Goal: Task Accomplishment & Management: Manage account settings

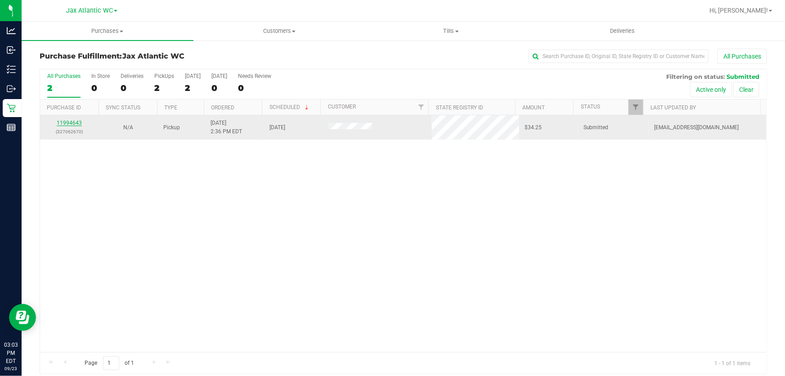
click at [72, 124] on link "11994643" at bounding box center [69, 123] width 25 height 6
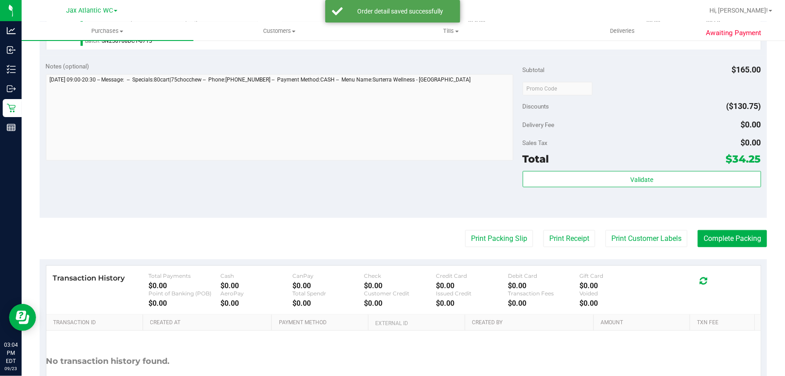
scroll to position [462, 0]
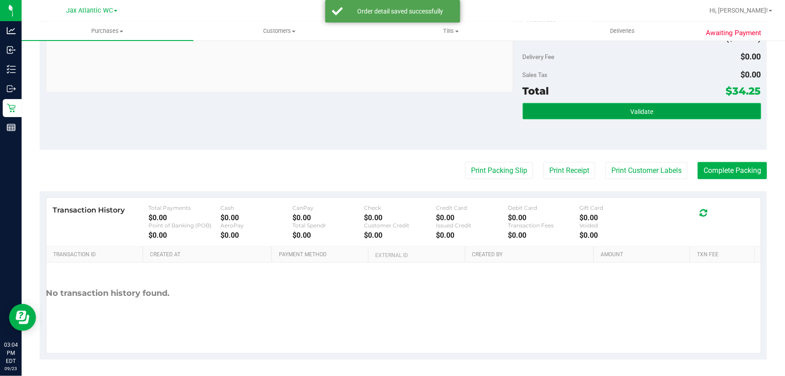
click at [626, 103] on button "Validate" at bounding box center [642, 111] width 238 height 16
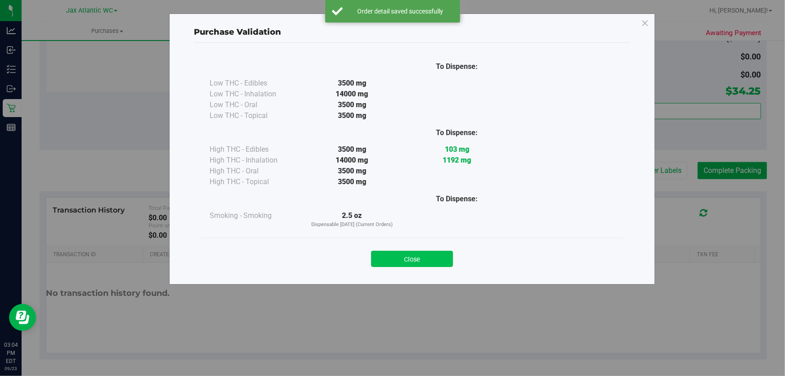
click at [433, 264] on button "Close" at bounding box center [412, 259] width 82 height 16
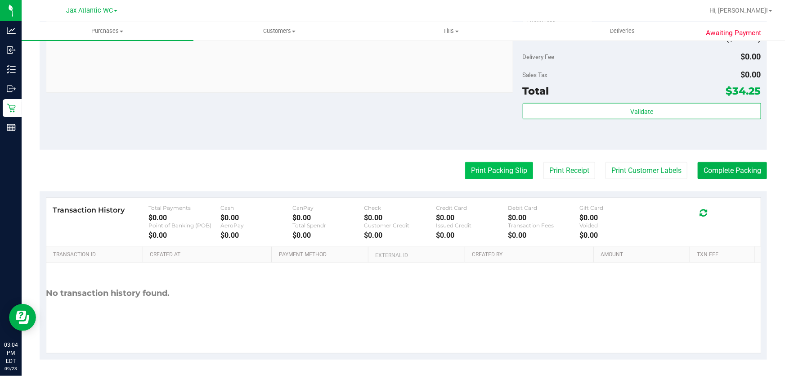
click at [502, 166] on button "Print Packing Slip" at bounding box center [499, 170] width 68 height 17
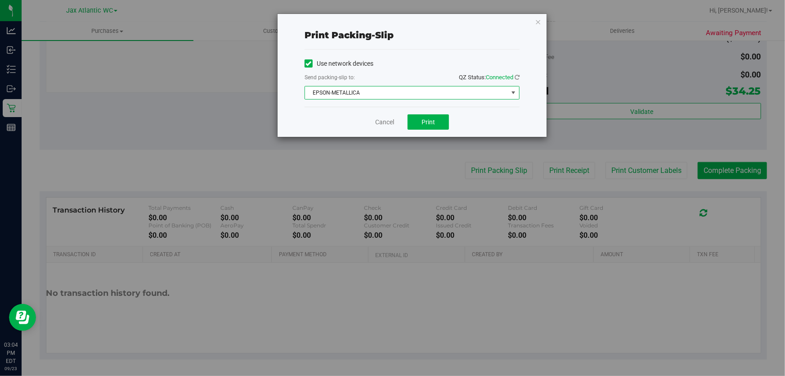
click at [409, 93] on span "EPSON-METALLICA" at bounding box center [406, 92] width 203 height 13
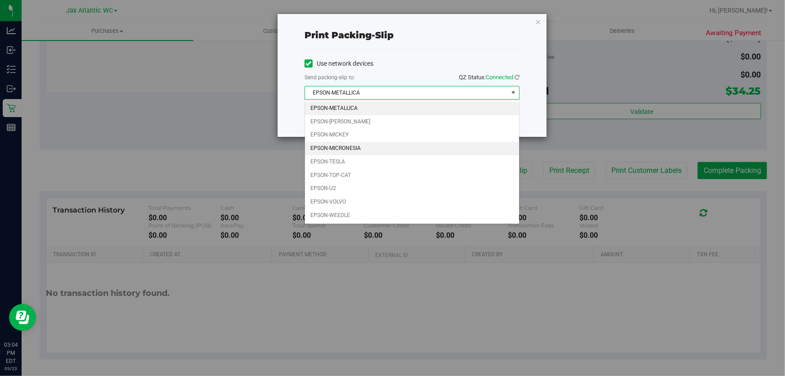
drag, startPoint x: 382, startPoint y: 147, endPoint x: 429, endPoint y: 126, distance: 51.5
click at [382, 147] on li "EPSON-MICRONESIA" at bounding box center [412, 148] width 214 height 13
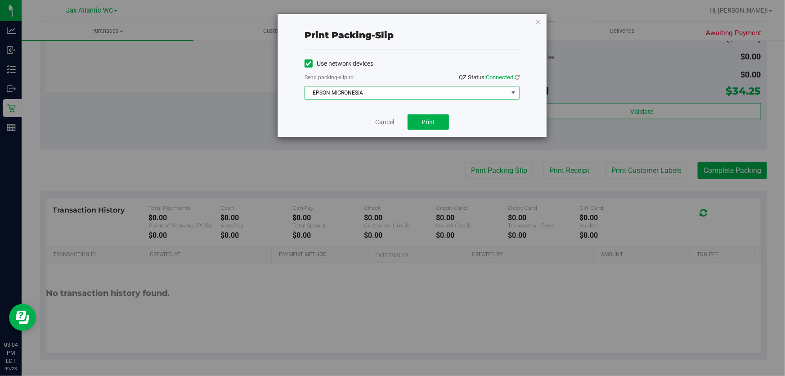
click at [455, 127] on div "Cancel Print" at bounding box center [412, 122] width 215 height 30
click at [433, 125] on span "Print" at bounding box center [428, 121] width 13 height 7
click at [378, 126] on link "Cancel" at bounding box center [384, 121] width 19 height 9
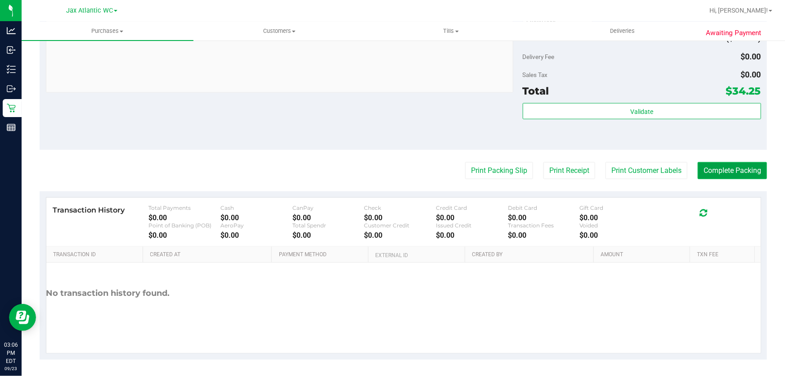
click at [741, 170] on button "Complete Packing" at bounding box center [732, 170] width 69 height 17
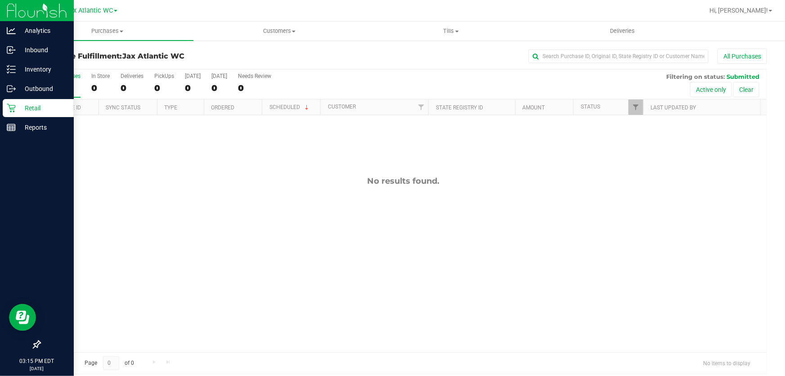
click at [36, 103] on p "Retail" at bounding box center [43, 108] width 54 height 11
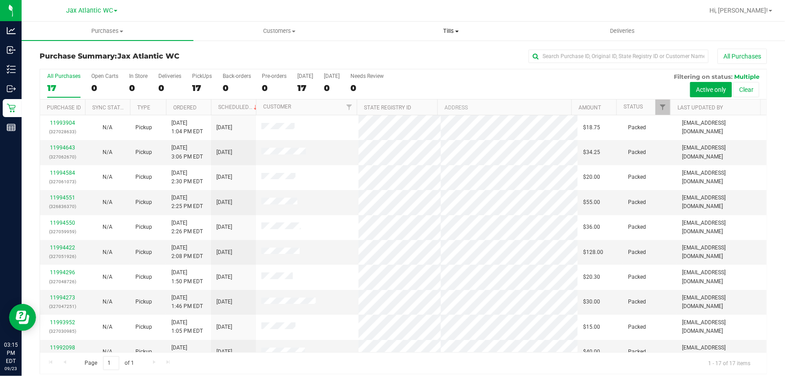
click at [454, 31] on span "Tills" at bounding box center [451, 31] width 171 height 8
click at [398, 55] on span "Manage tills" at bounding box center [395, 54] width 61 height 8
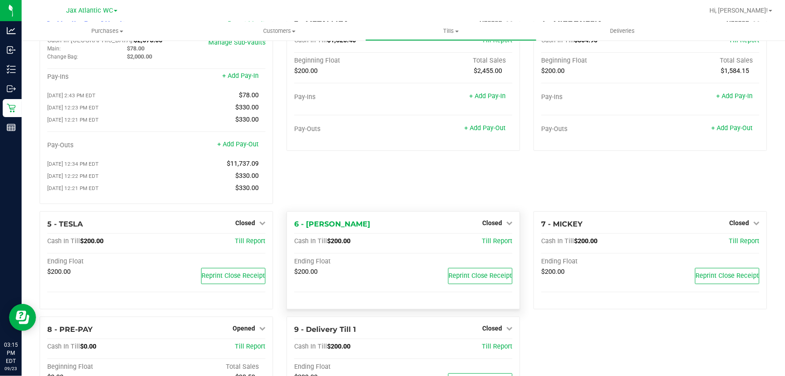
scroll to position [81, 0]
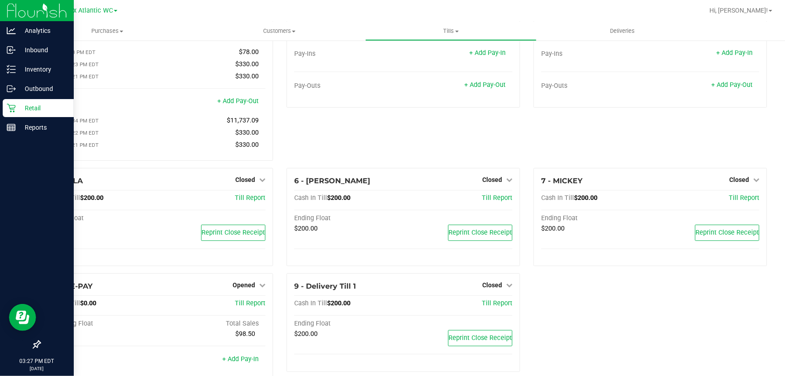
click at [37, 108] on p "Retail" at bounding box center [43, 108] width 54 height 11
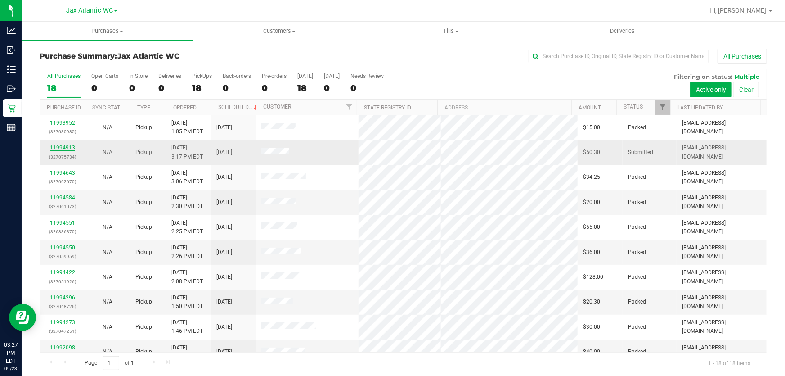
click at [66, 148] on link "11994913" at bounding box center [62, 147] width 25 height 6
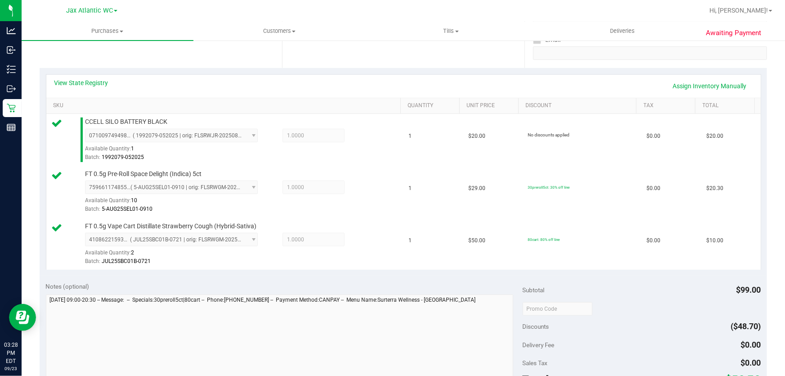
scroll to position [245, 0]
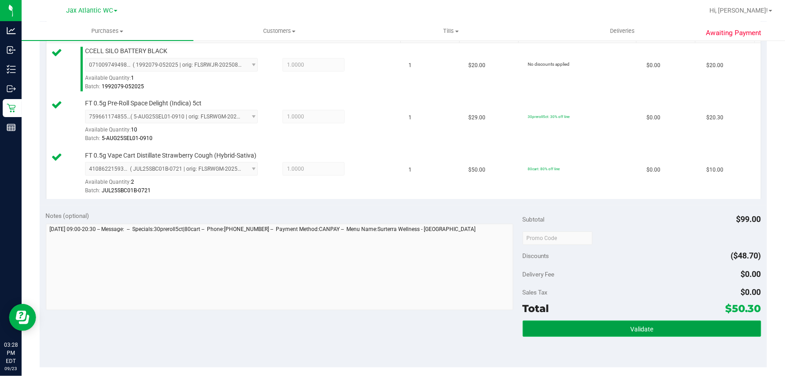
click at [630, 334] on button "Validate" at bounding box center [642, 328] width 238 height 16
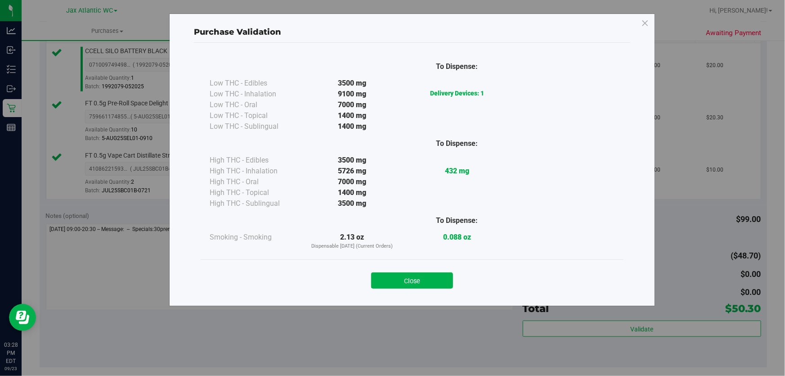
click at [434, 272] on button "Close" at bounding box center [412, 280] width 82 height 16
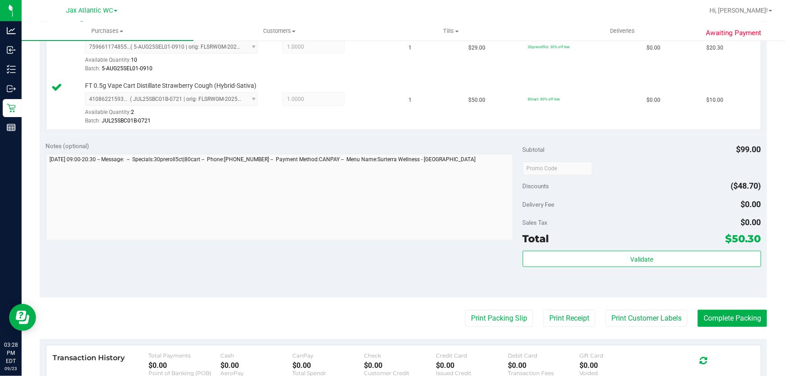
scroll to position [450, 0]
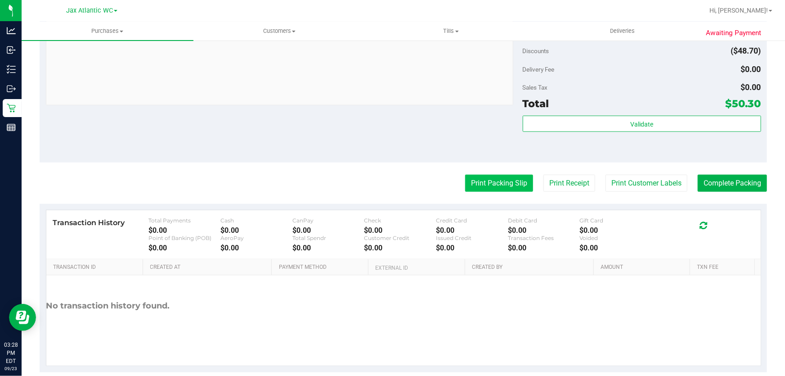
click at [476, 180] on button "Print Packing Slip" at bounding box center [499, 183] width 68 height 17
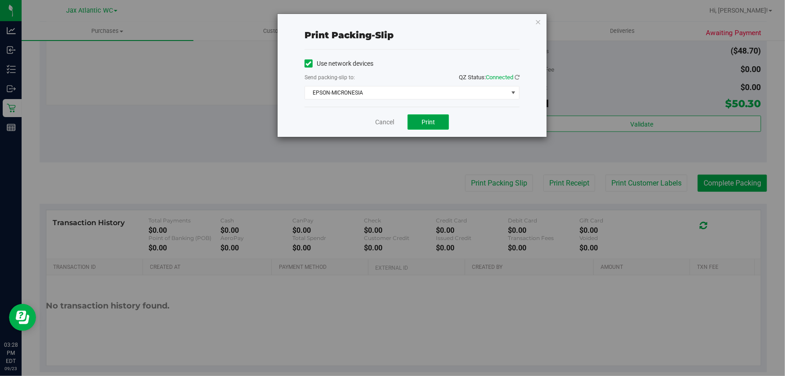
click at [436, 120] on button "Print" at bounding box center [428, 121] width 41 height 15
click at [386, 121] on link "Cancel" at bounding box center [384, 121] width 19 height 9
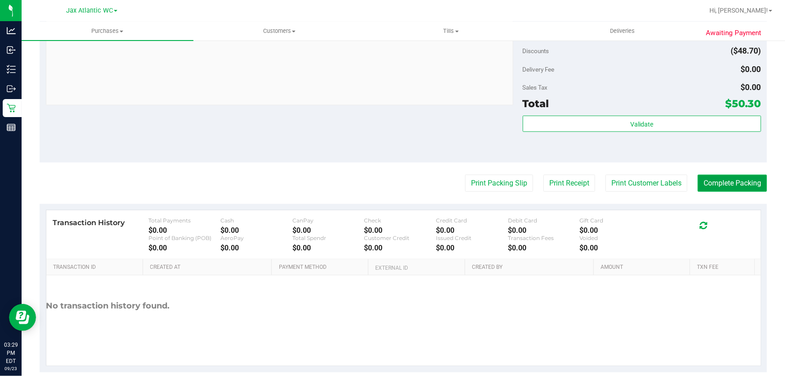
click at [747, 184] on button "Complete Packing" at bounding box center [732, 183] width 69 height 17
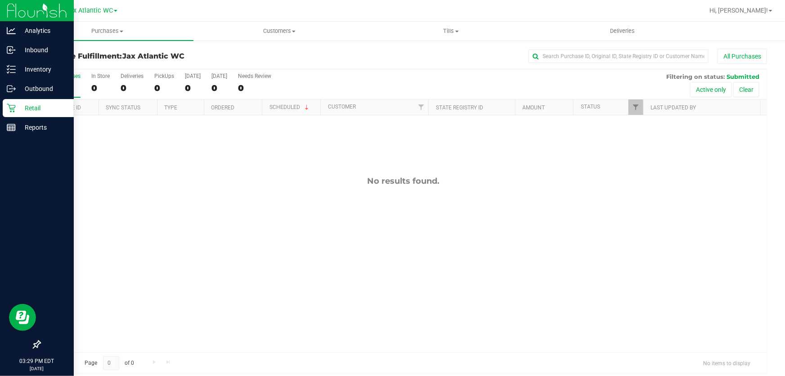
click at [13, 104] on icon at bounding box center [11, 107] width 9 height 9
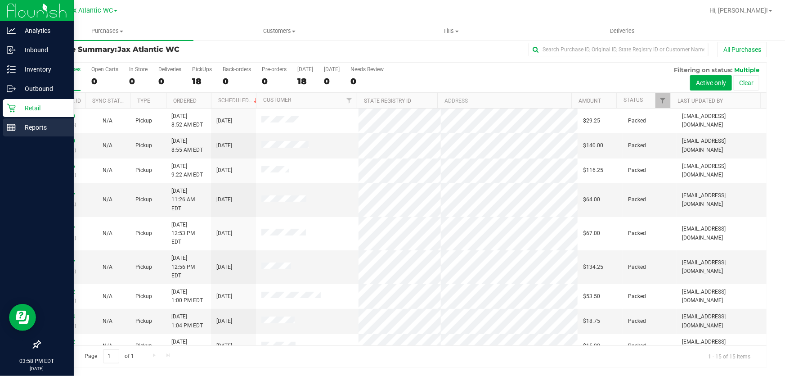
click at [13, 130] on icon at bounding box center [11, 127] width 9 height 9
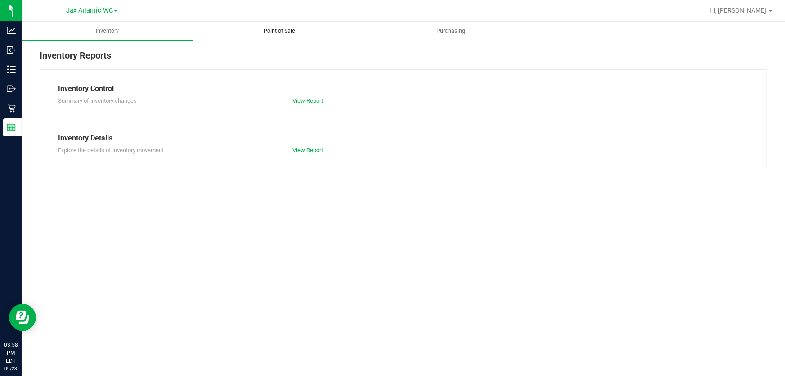
click at [292, 32] on span "Point of Sale" at bounding box center [279, 31] width 56 height 8
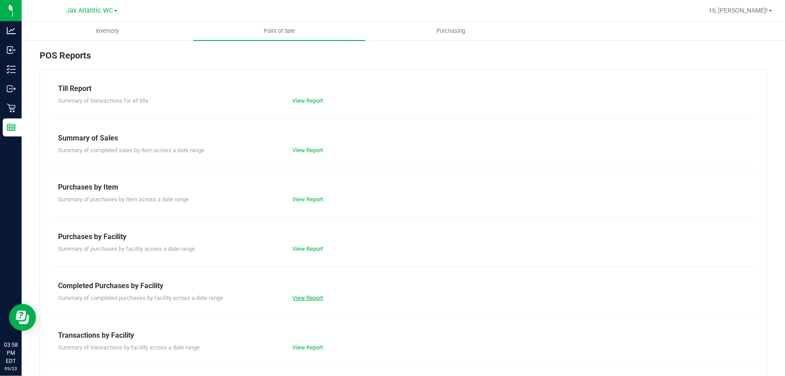
click at [311, 299] on link "View Report" at bounding box center [308, 297] width 31 height 7
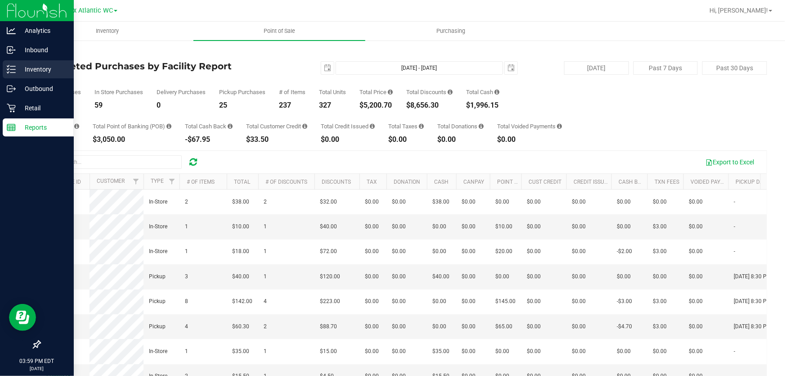
click at [9, 73] on icon at bounding box center [11, 69] width 9 height 9
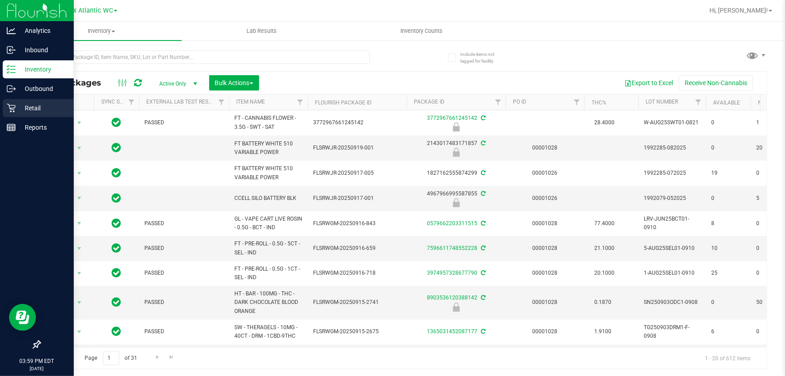
click at [13, 114] on div "Retail" at bounding box center [38, 108] width 71 height 18
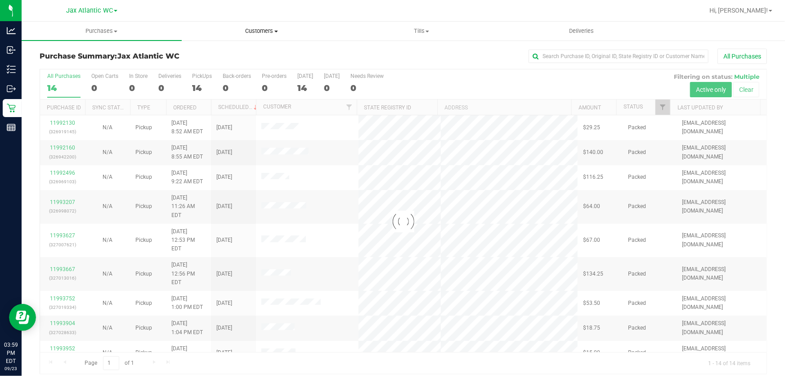
click at [247, 33] on span "Customers" at bounding box center [261, 31] width 159 height 8
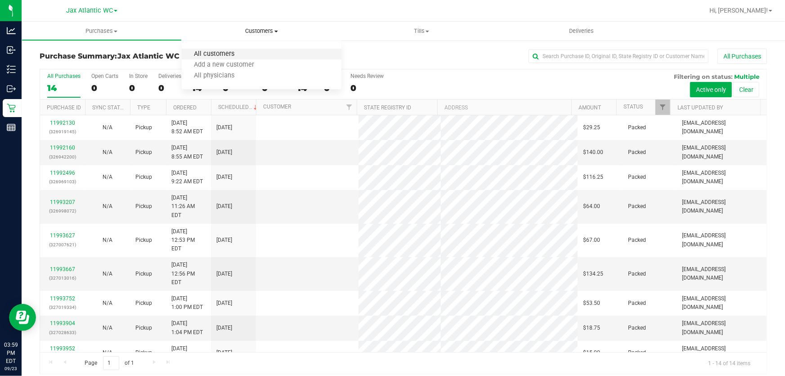
click at [242, 53] on span "All customers" at bounding box center [214, 54] width 65 height 8
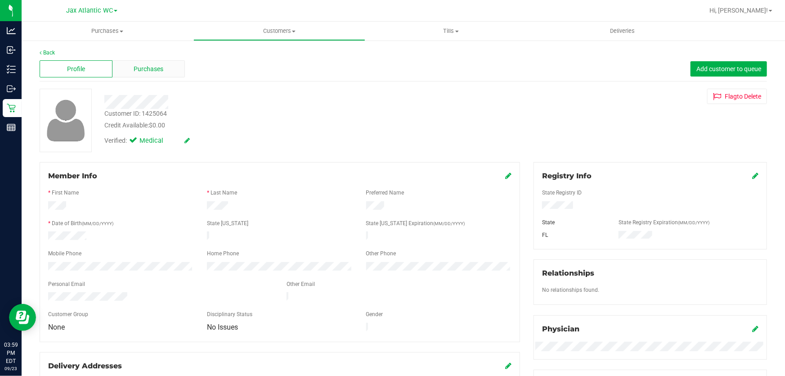
click at [137, 76] on div "Purchases" at bounding box center [148, 68] width 73 height 17
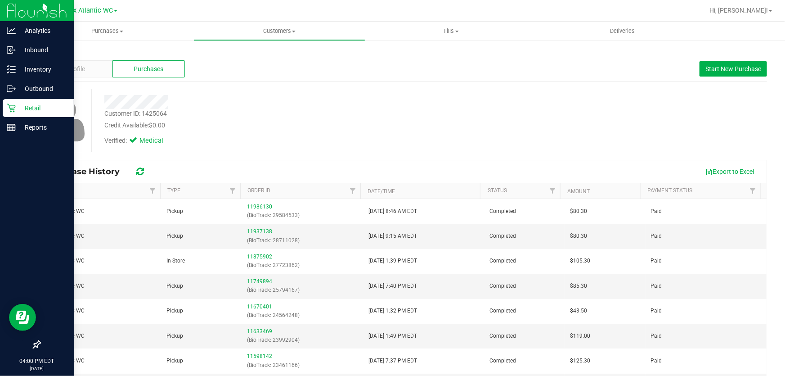
click at [18, 113] on p "Retail" at bounding box center [43, 108] width 54 height 11
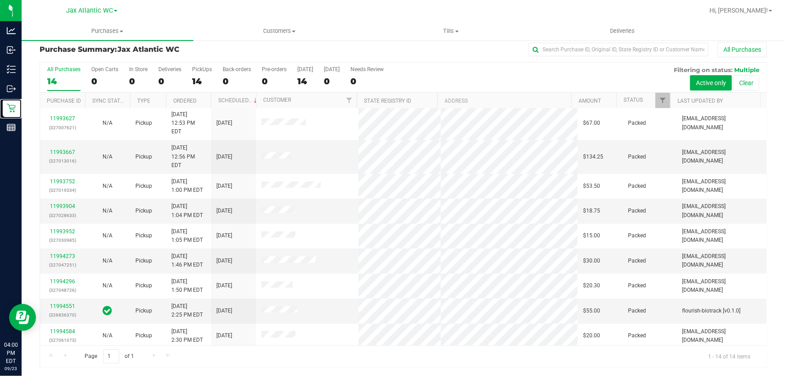
scroll to position [111, 0]
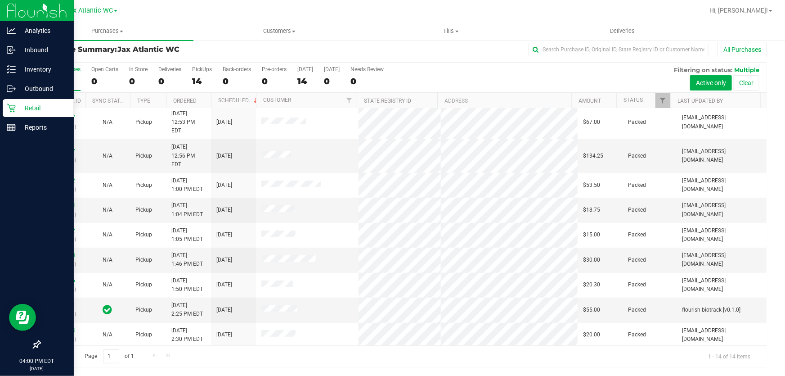
click at [13, 112] on icon at bounding box center [11, 107] width 9 height 9
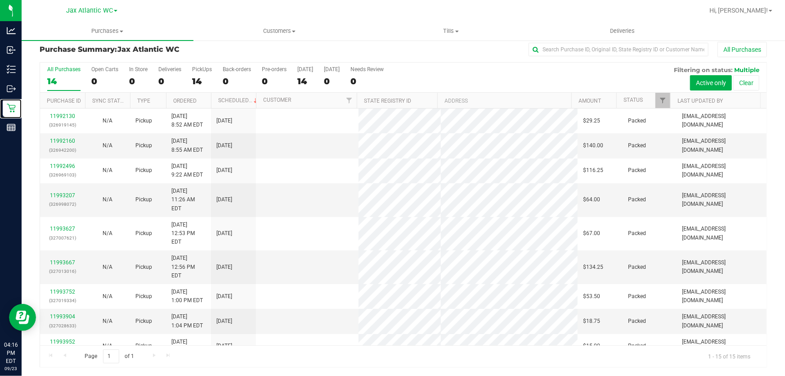
scroll to position [136, 0]
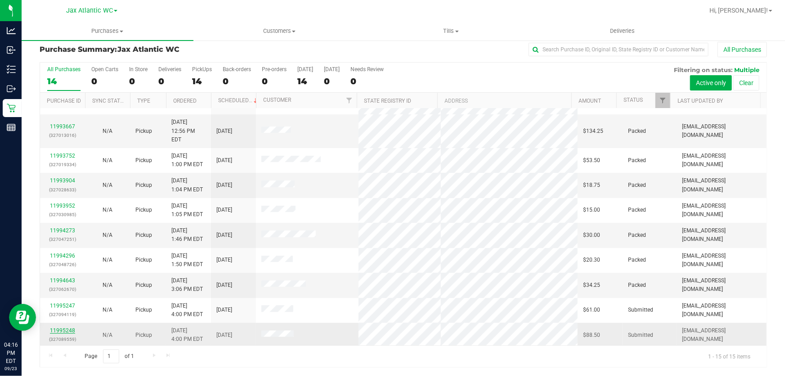
click at [63, 327] on link "11995248" at bounding box center [62, 330] width 25 height 6
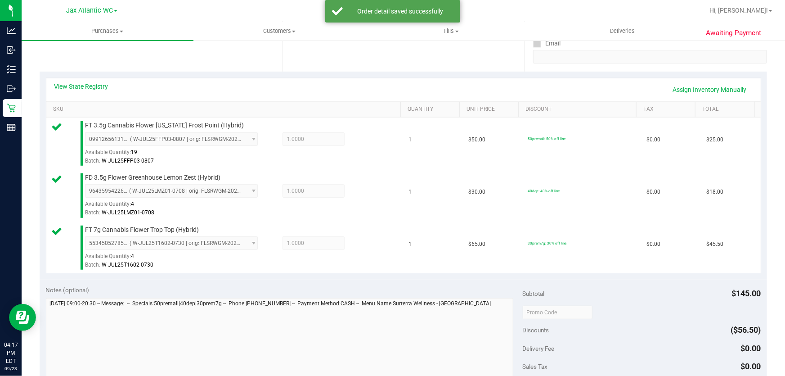
scroll to position [293, 0]
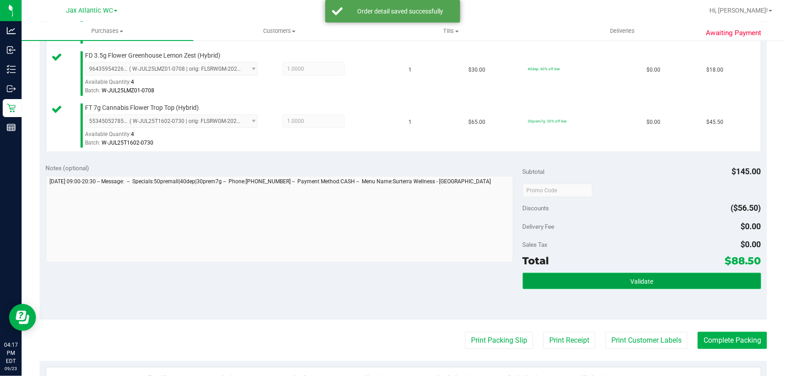
click at [652, 276] on button "Validate" at bounding box center [642, 281] width 238 height 16
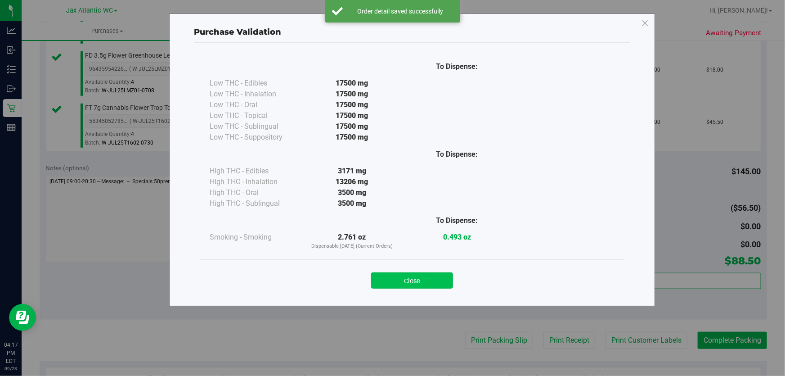
click at [434, 283] on button "Close" at bounding box center [412, 280] width 82 height 16
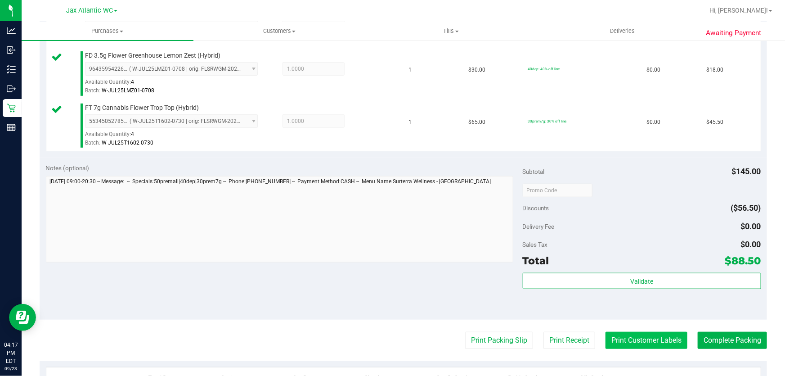
click at [616, 334] on button "Print Customer Labels" at bounding box center [647, 340] width 82 height 17
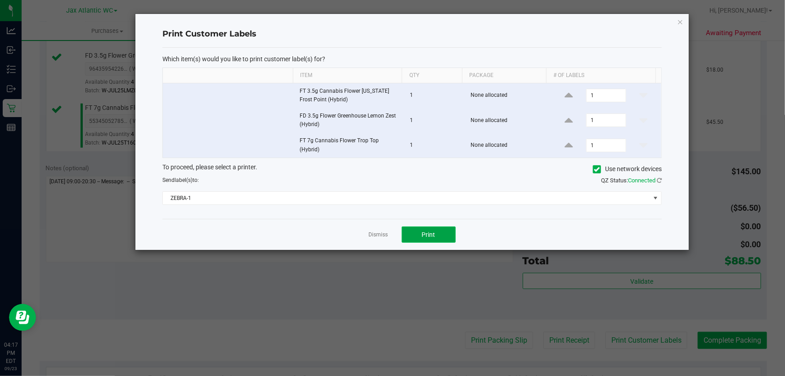
click at [422, 231] on span "Print" at bounding box center [428, 234] width 13 height 7
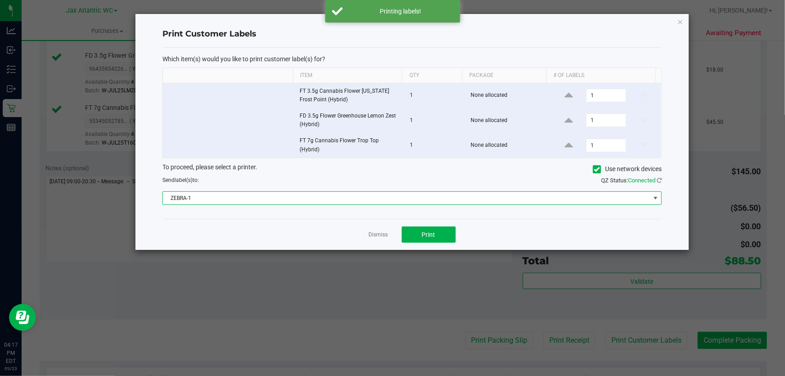
click at [285, 193] on span "ZEBRA-1" at bounding box center [406, 198] width 487 height 13
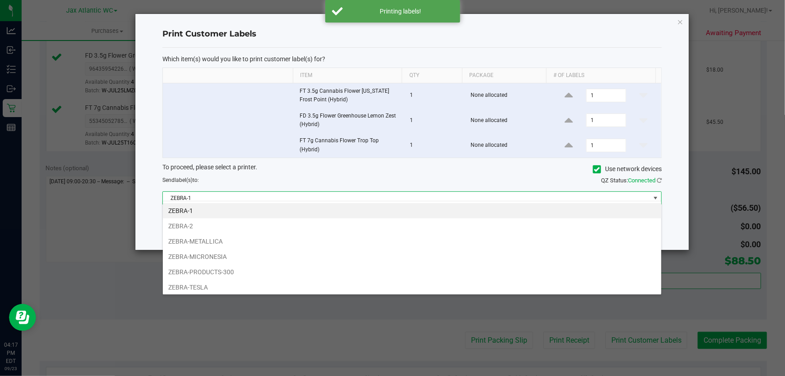
scroll to position [13, 499]
click at [237, 259] on li "ZEBRA-MICRONESIA" at bounding box center [412, 256] width 498 height 15
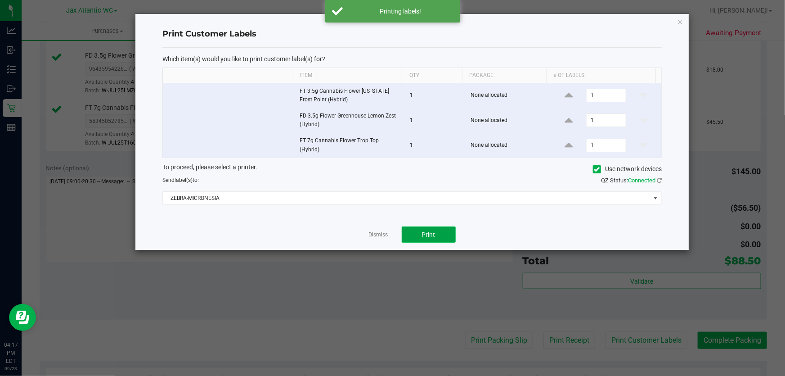
click at [426, 231] on span "Print" at bounding box center [428, 234] width 13 height 7
click at [378, 231] on link "Dismiss" at bounding box center [378, 235] width 19 height 8
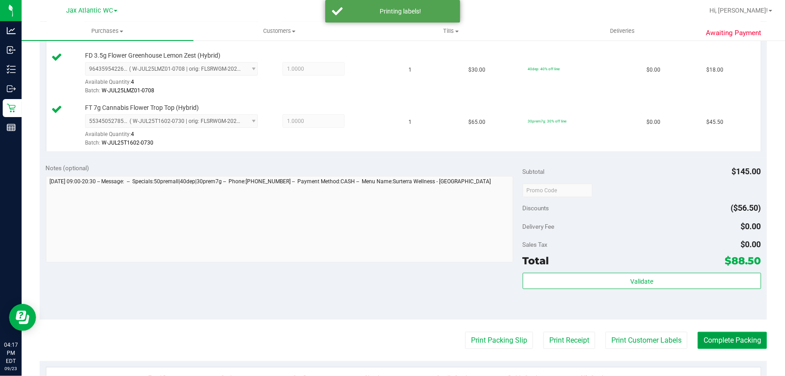
click at [708, 337] on button "Complete Packing" at bounding box center [732, 340] width 69 height 17
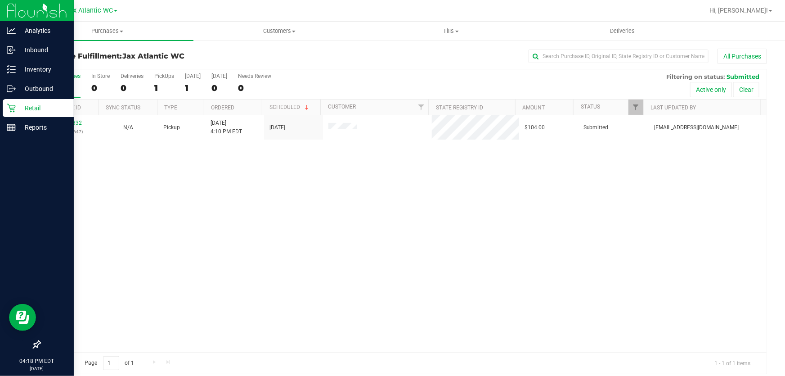
click at [21, 107] on p "Retail" at bounding box center [43, 108] width 54 height 11
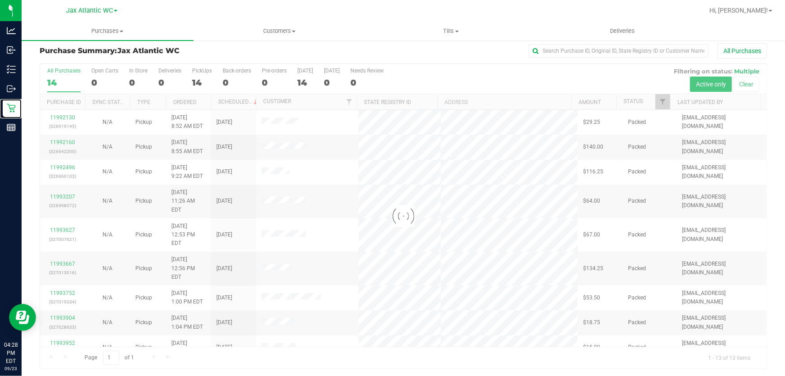
scroll to position [7, 0]
click at [452, 32] on span "Tills" at bounding box center [451, 31] width 171 height 8
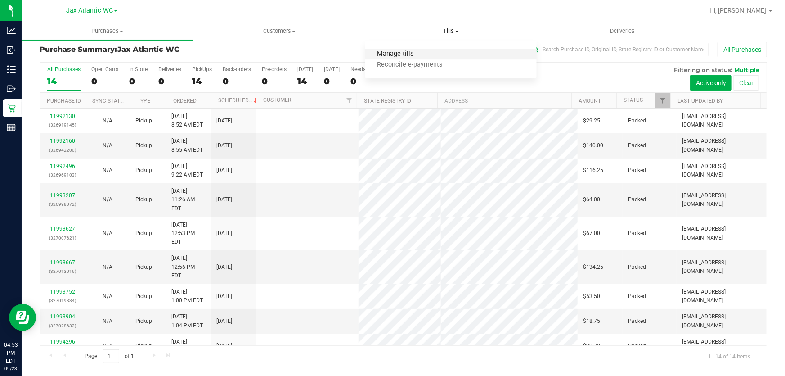
click at [418, 54] on span "Manage tills" at bounding box center [395, 54] width 61 height 8
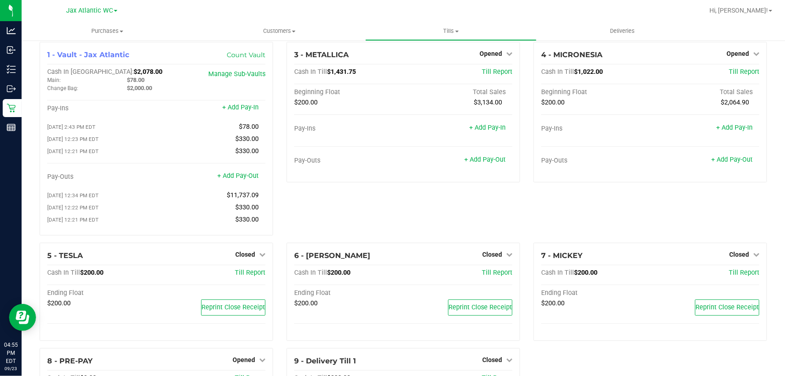
click at [398, 216] on div "3 - METALLICA Opened Close Till Cash In Till $1,431.75 Till Report Beginning Fl…" at bounding box center [403, 142] width 247 height 201
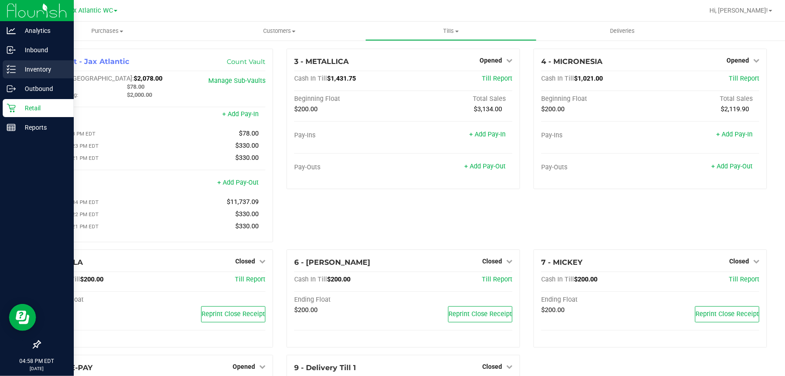
click at [31, 67] on p "Inventory" at bounding box center [43, 69] width 54 height 11
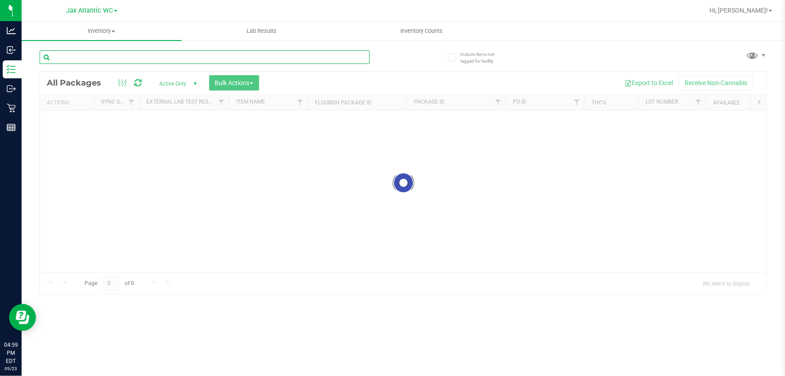
click at [128, 58] on input "text" at bounding box center [205, 56] width 330 height 13
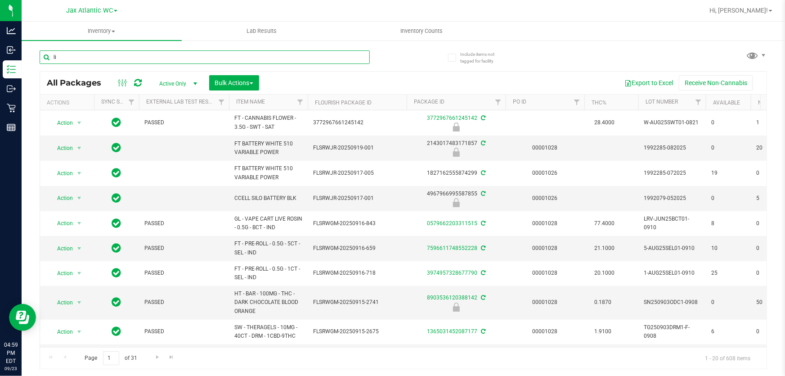
type input "l"
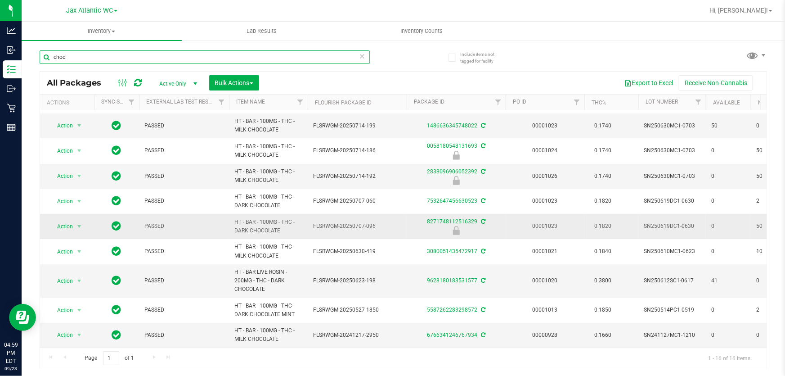
scroll to position [203, 0]
type input "choc"
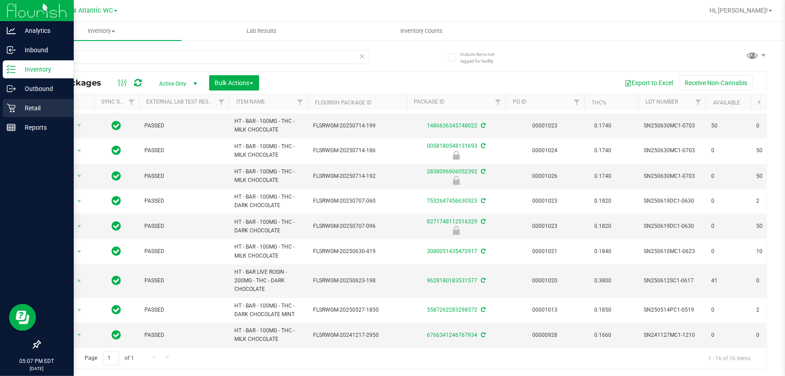
click at [13, 112] on icon at bounding box center [11, 108] width 9 height 9
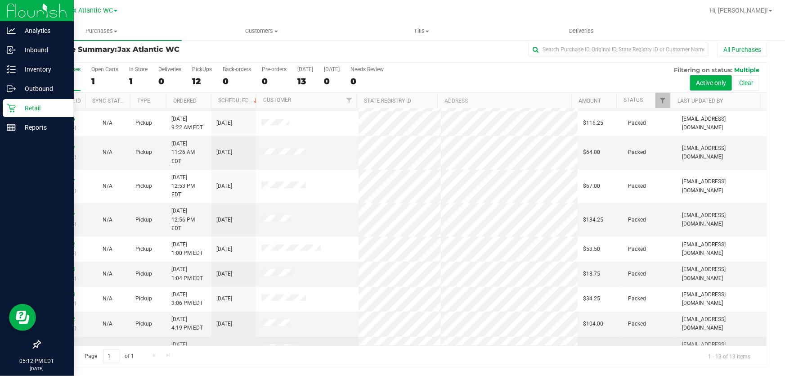
scroll to position [86, 0]
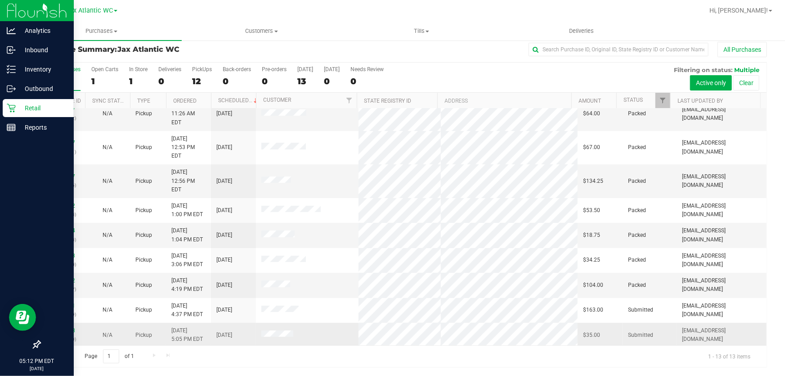
click at [67, 326] on div "11995738 (327115970)" at bounding box center [62, 334] width 34 height 17
click at [67, 327] on link "11995738" at bounding box center [62, 330] width 25 height 6
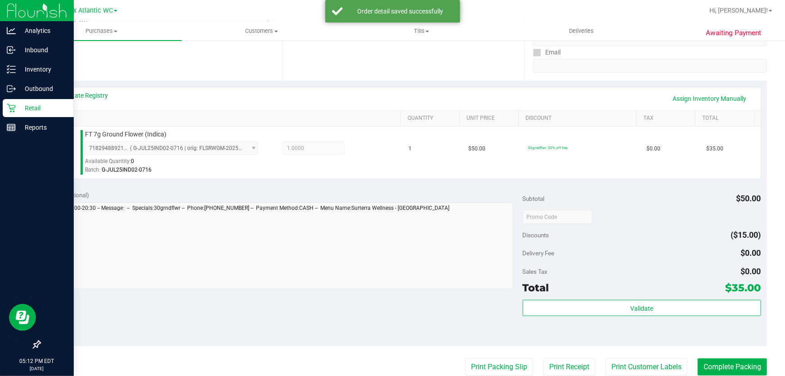
scroll to position [163, 0]
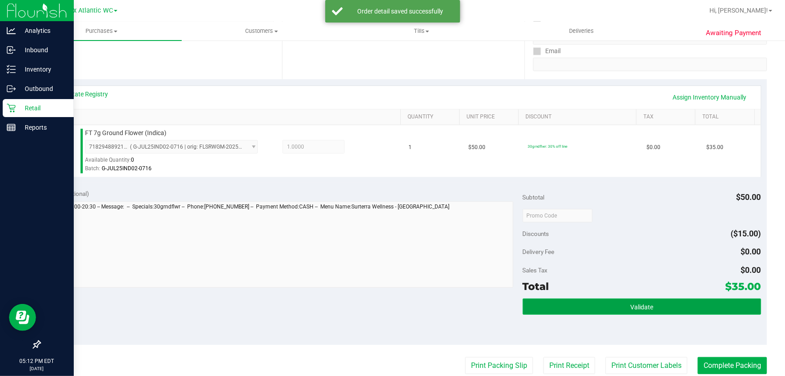
click at [638, 305] on span "Validate" at bounding box center [641, 306] width 23 height 7
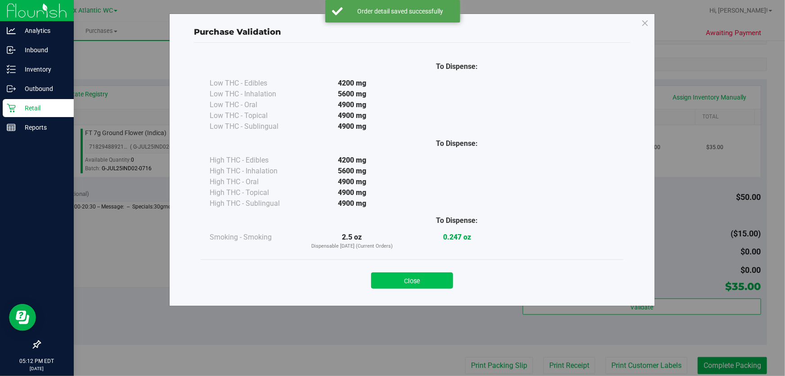
click at [437, 275] on button "Close" at bounding box center [412, 280] width 82 height 16
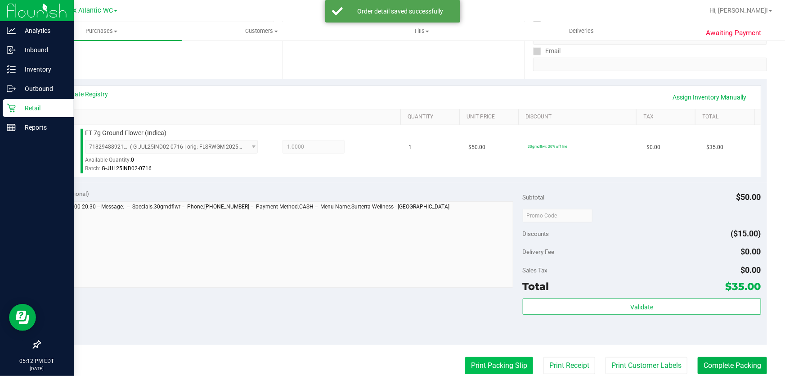
click at [478, 360] on button "Print Packing Slip" at bounding box center [499, 365] width 68 height 17
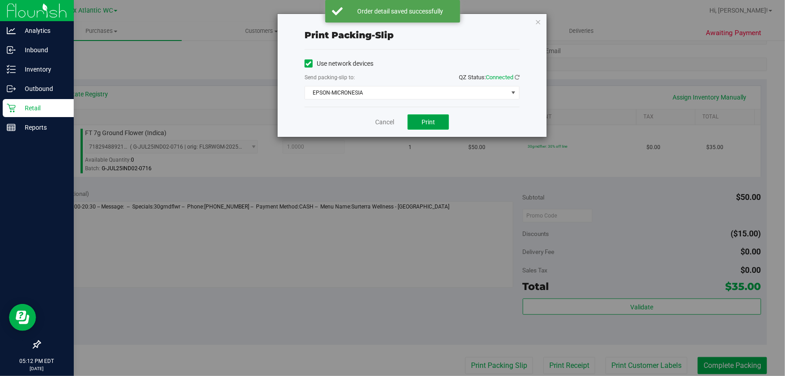
click at [423, 117] on button "Print" at bounding box center [428, 121] width 41 height 15
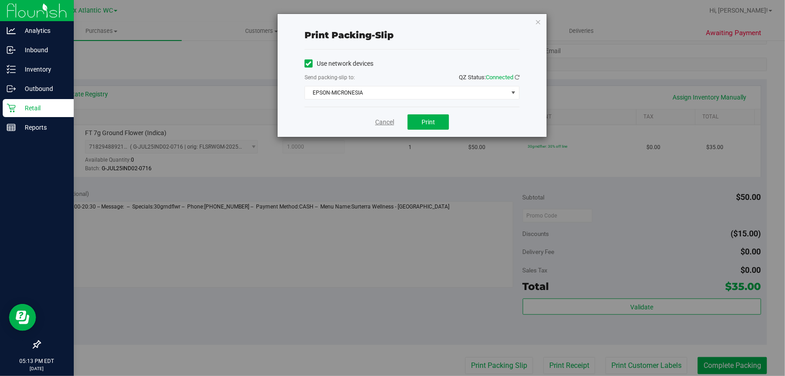
click at [386, 123] on link "Cancel" at bounding box center [384, 121] width 19 height 9
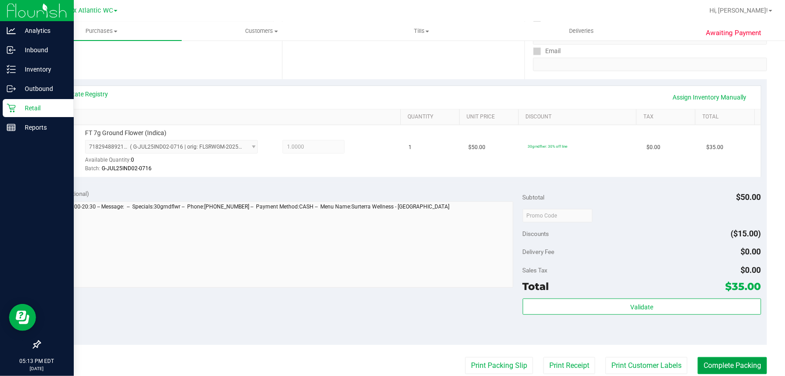
click at [739, 364] on button "Complete Packing" at bounding box center [732, 365] width 69 height 17
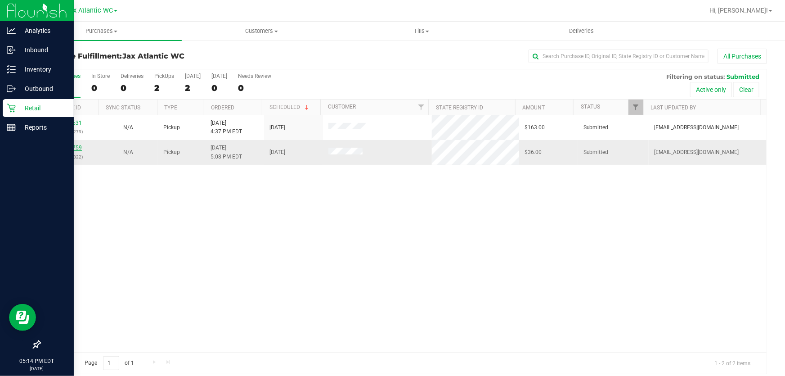
click at [65, 146] on link "11995759" at bounding box center [69, 147] width 25 height 6
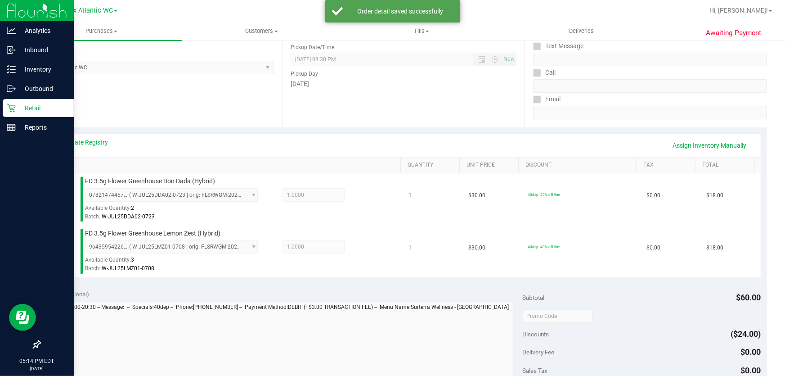
scroll to position [286, 0]
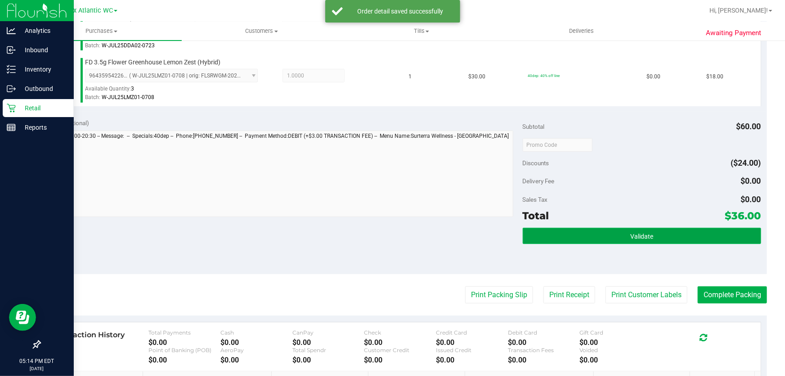
click at [664, 236] on button "Validate" at bounding box center [642, 236] width 238 height 16
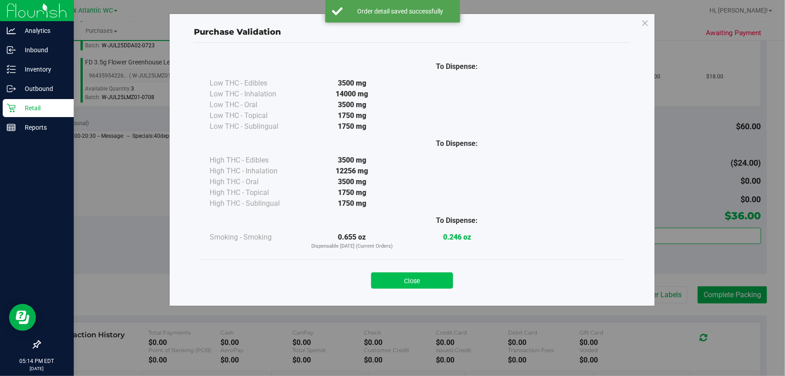
click at [412, 287] on button "Close" at bounding box center [412, 280] width 82 height 16
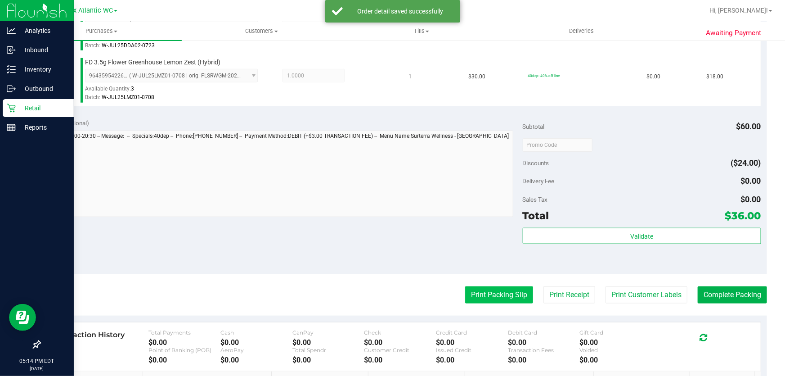
click at [471, 291] on button "Print Packing Slip" at bounding box center [499, 294] width 68 height 17
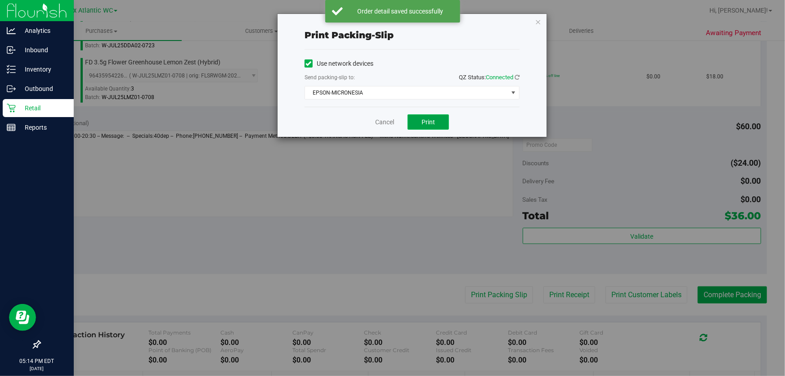
click at [422, 126] on button "Print" at bounding box center [428, 121] width 41 height 15
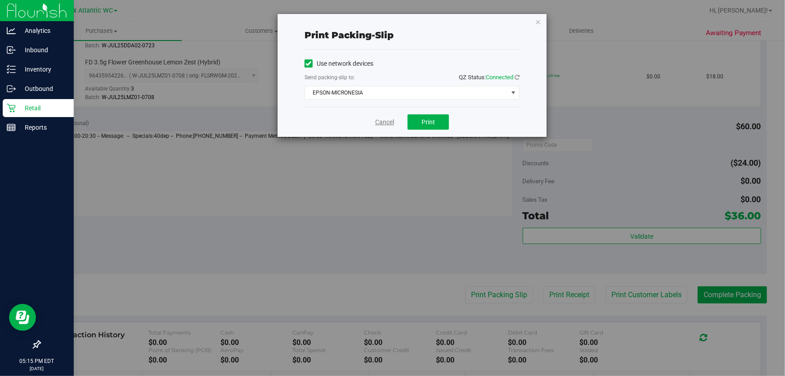
click at [390, 121] on link "Cancel" at bounding box center [384, 121] width 19 height 9
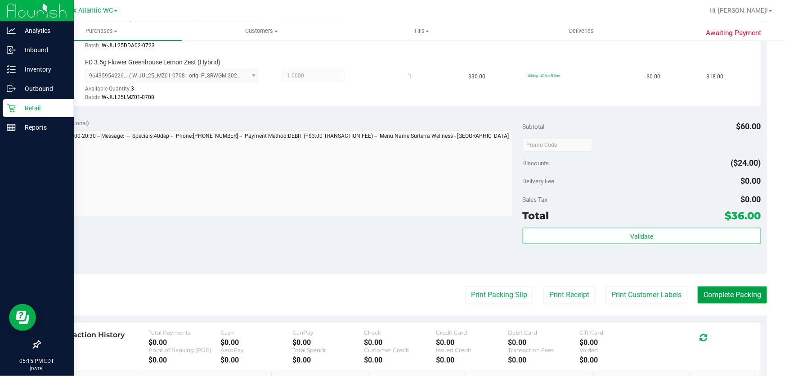
click at [724, 292] on button "Complete Packing" at bounding box center [732, 294] width 69 height 17
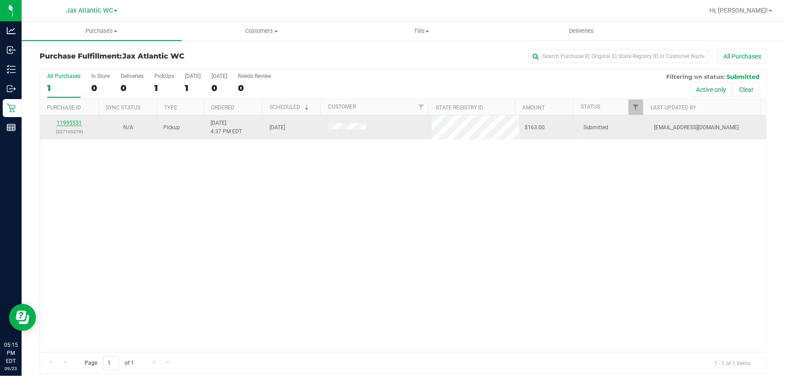
click at [74, 122] on link "11995531" at bounding box center [69, 123] width 25 height 6
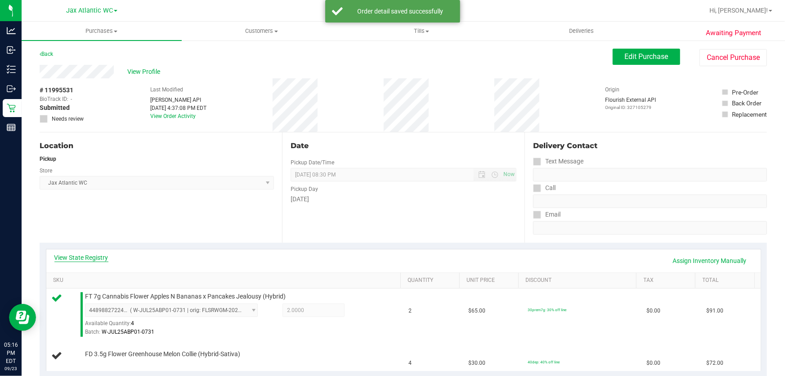
click at [86, 253] on link "View State Registry" at bounding box center [81, 257] width 54 height 9
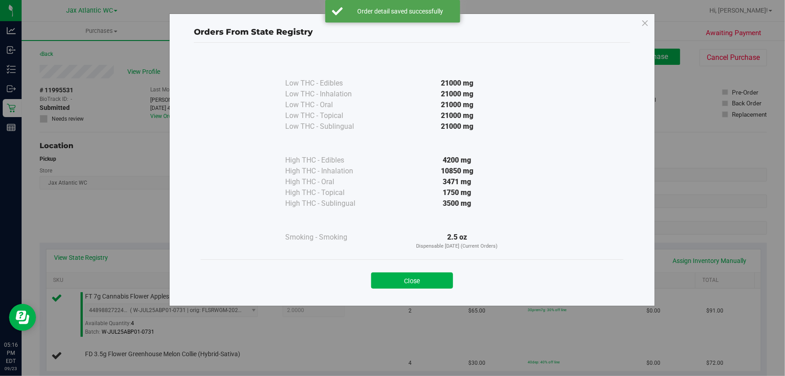
click at [88, 256] on div "Orders From State Registry Low THC - Edibles 21000 mg" at bounding box center [396, 188] width 792 height 376
click at [440, 286] on button "Close" at bounding box center [412, 280] width 82 height 16
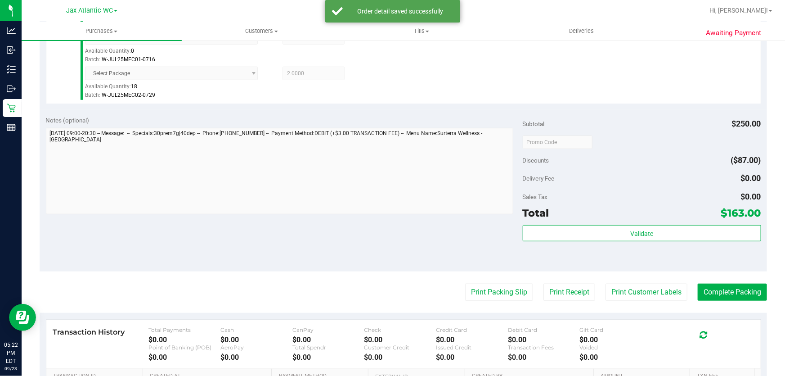
scroll to position [327, 0]
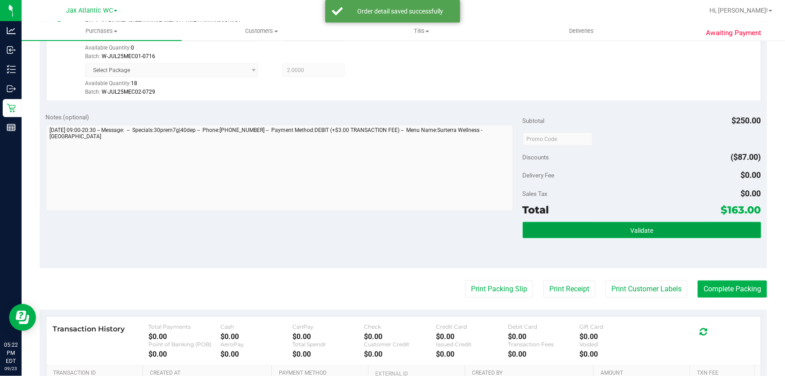
click at [641, 222] on button "Validate" at bounding box center [642, 230] width 238 height 16
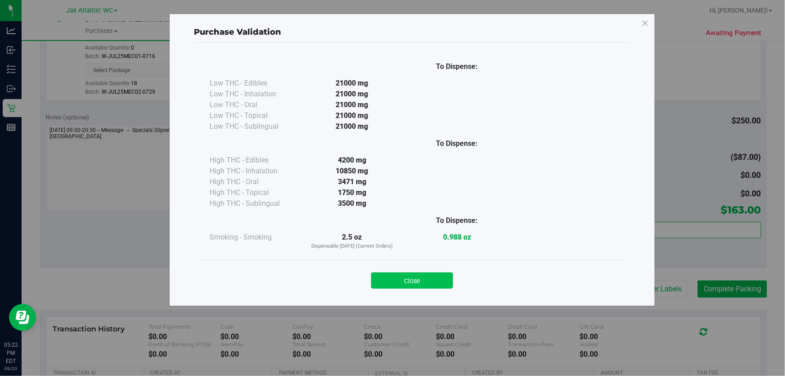
click at [419, 274] on button "Close" at bounding box center [412, 280] width 82 height 16
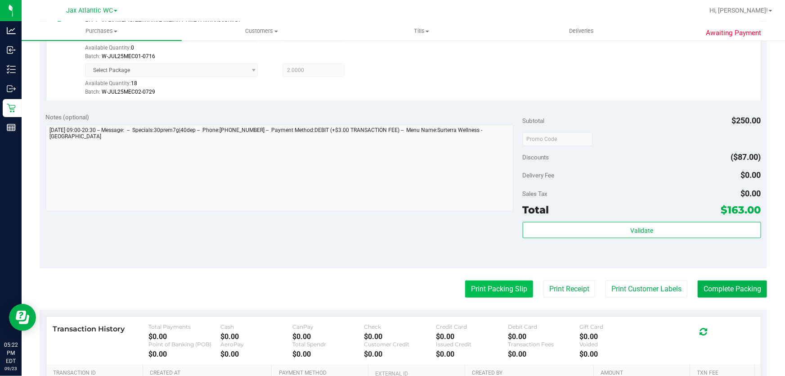
click at [509, 287] on button "Print Packing Slip" at bounding box center [499, 288] width 68 height 17
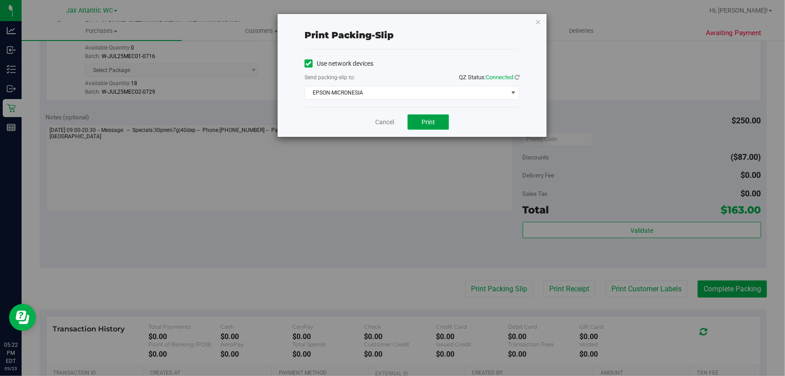
click at [439, 124] on button "Print" at bounding box center [428, 121] width 41 height 15
click at [381, 120] on link "Cancel" at bounding box center [384, 121] width 19 height 9
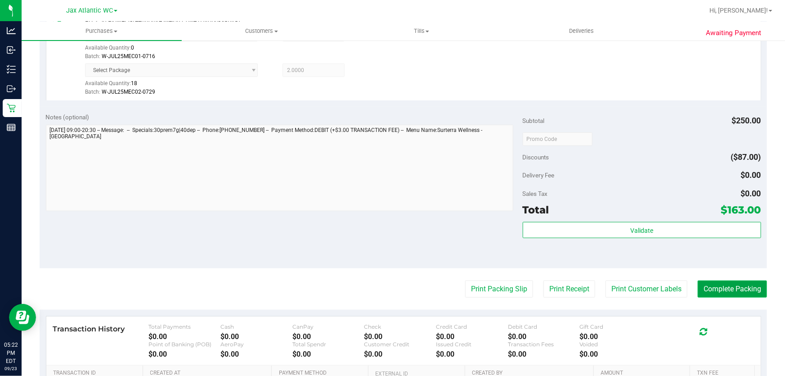
click at [732, 284] on button "Complete Packing" at bounding box center [732, 288] width 69 height 17
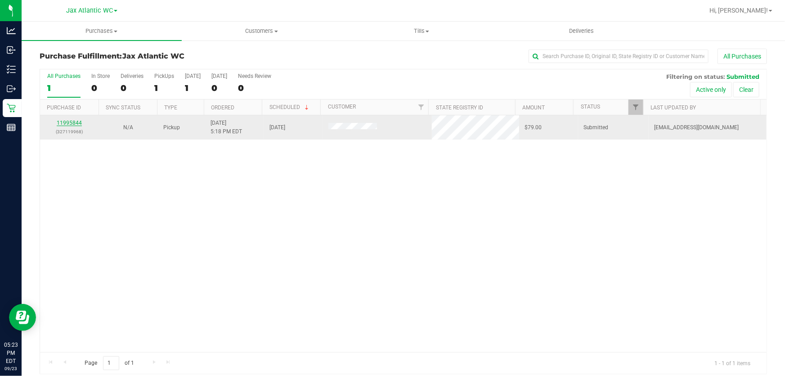
click at [65, 121] on link "11995844" at bounding box center [69, 123] width 25 height 6
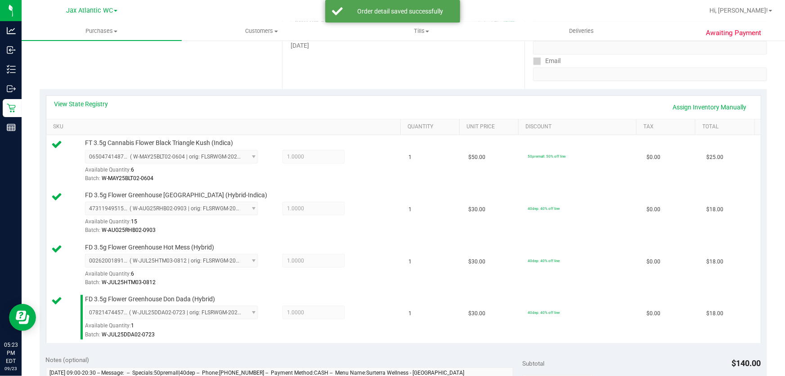
scroll to position [286, 0]
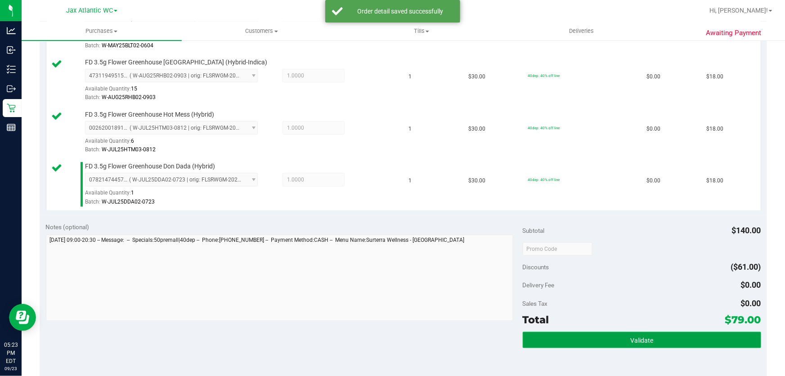
click at [635, 341] on span "Validate" at bounding box center [641, 340] width 23 height 7
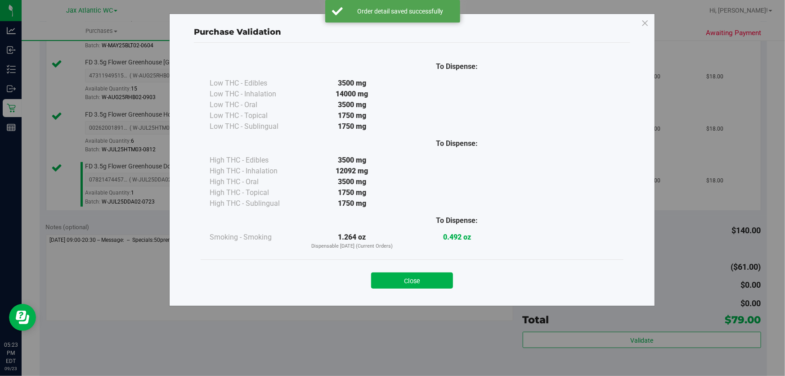
click at [412, 289] on div "Close" at bounding box center [412, 277] width 423 height 36
click at [413, 283] on button "Close" at bounding box center [412, 280] width 82 height 16
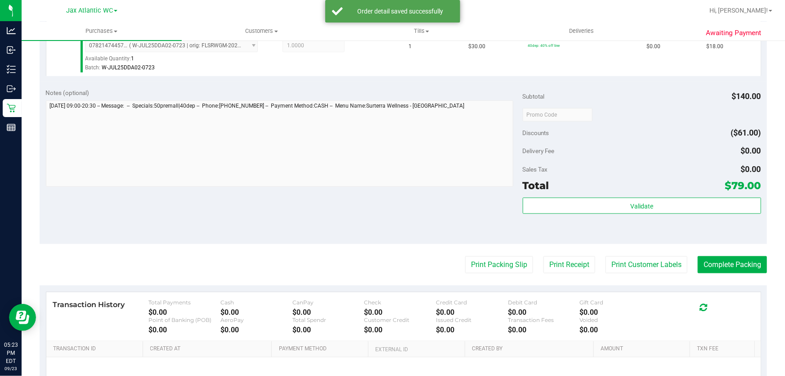
scroll to position [490, 0]
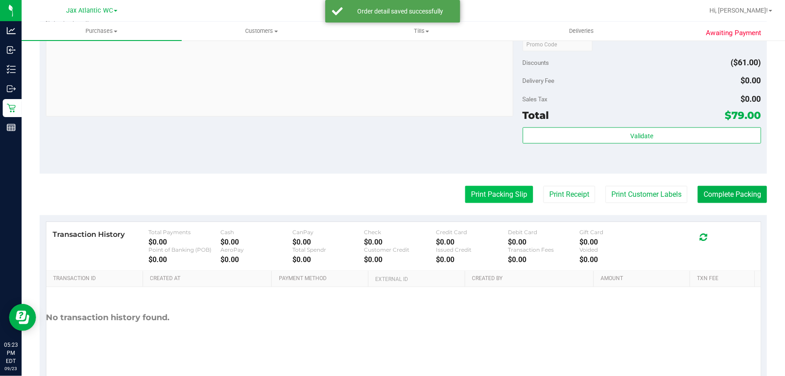
click at [495, 194] on button "Print Packing Slip" at bounding box center [499, 194] width 68 height 17
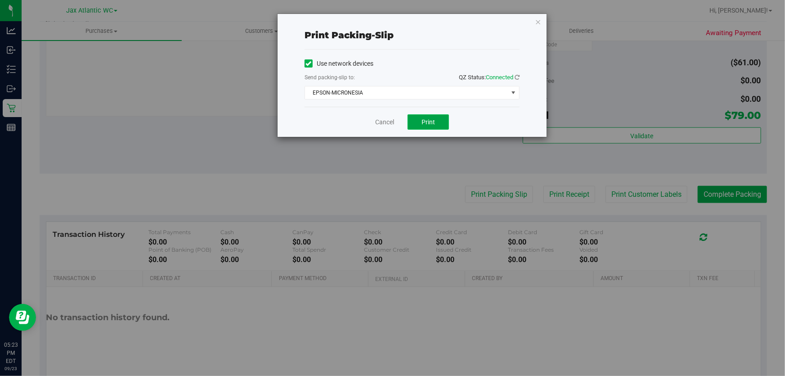
click at [436, 123] on button "Print" at bounding box center [428, 121] width 41 height 15
click at [384, 121] on link "Cancel" at bounding box center [384, 121] width 19 height 9
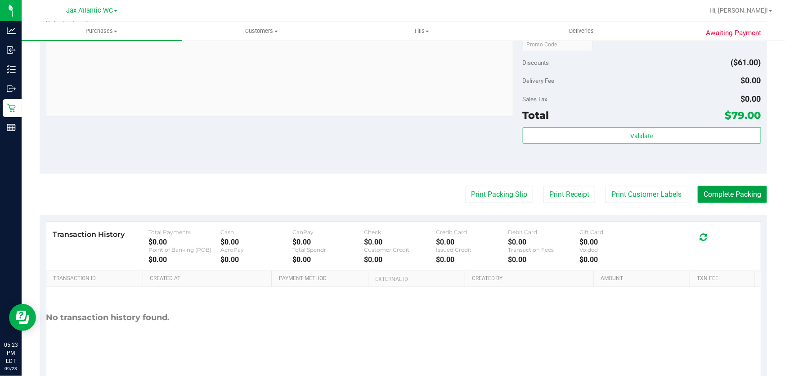
click at [715, 192] on button "Complete Packing" at bounding box center [732, 194] width 69 height 17
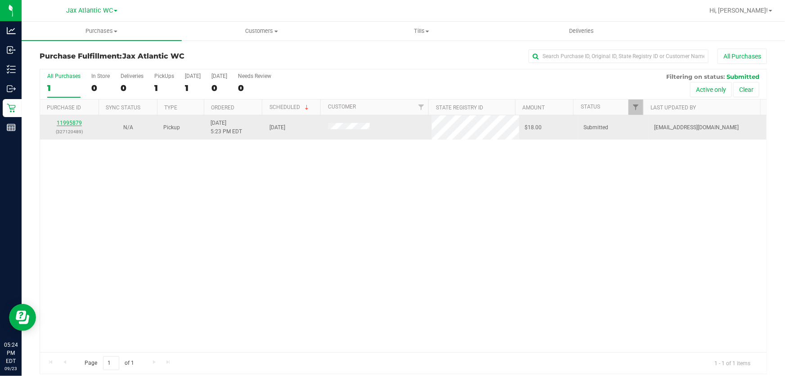
click at [76, 123] on link "11995879" at bounding box center [69, 123] width 25 height 6
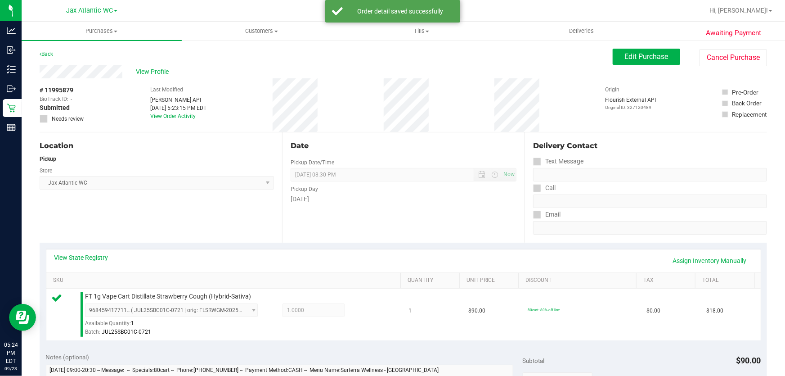
scroll to position [163, 0]
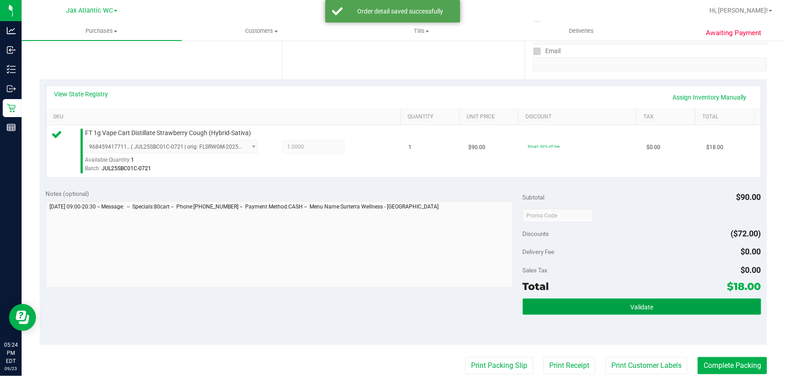
click at [644, 306] on span "Validate" at bounding box center [641, 306] width 23 height 7
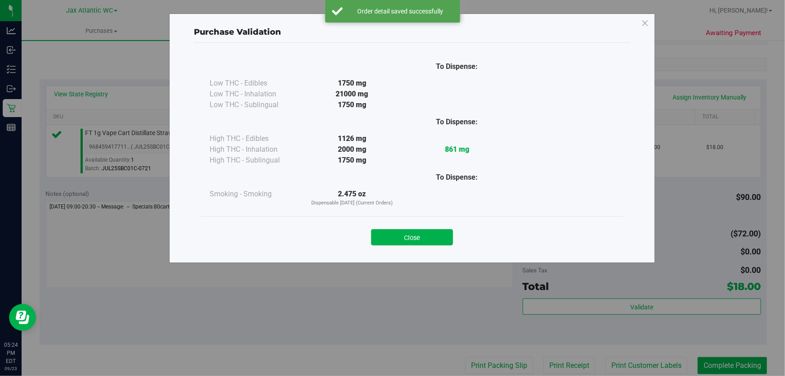
click at [419, 237] on button "Close" at bounding box center [412, 237] width 82 height 16
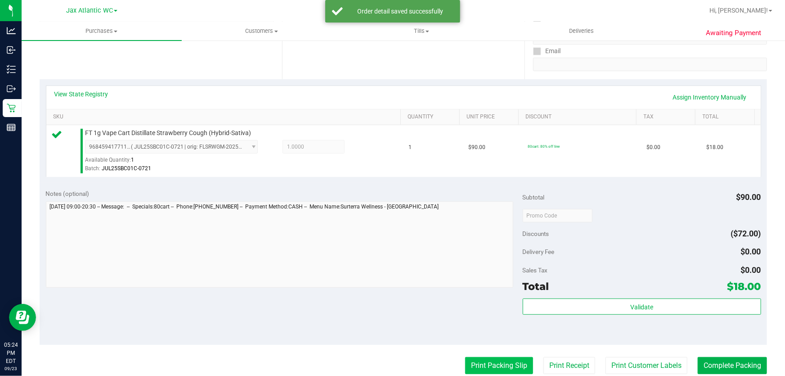
click at [484, 373] on button "Print Packing Slip" at bounding box center [499, 365] width 68 height 17
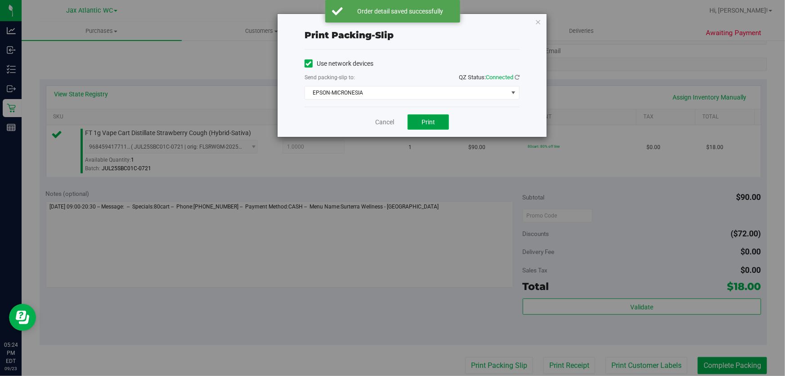
click at [438, 121] on button "Print" at bounding box center [428, 121] width 41 height 15
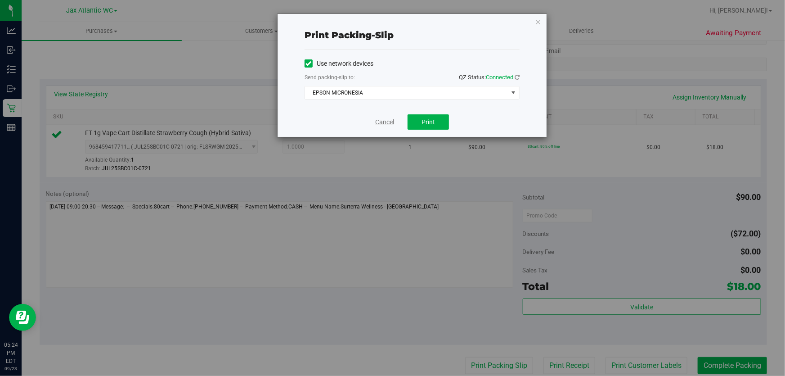
click at [381, 122] on link "Cancel" at bounding box center [384, 121] width 19 height 9
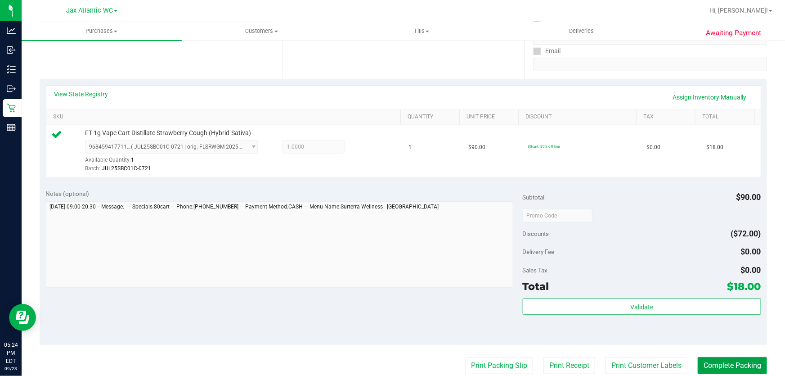
click at [706, 364] on button "Complete Packing" at bounding box center [732, 365] width 69 height 17
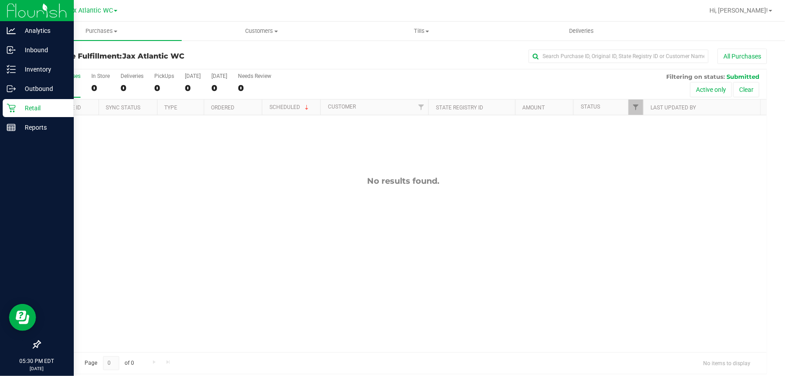
click at [12, 108] on icon at bounding box center [11, 108] width 9 height 9
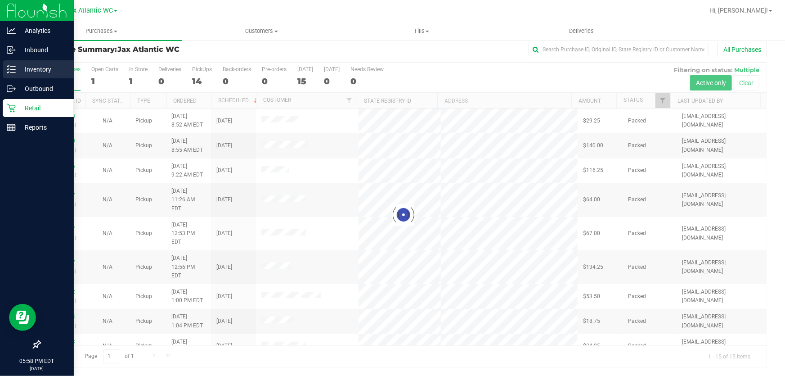
click at [17, 72] on p "Inventory" at bounding box center [43, 69] width 54 height 11
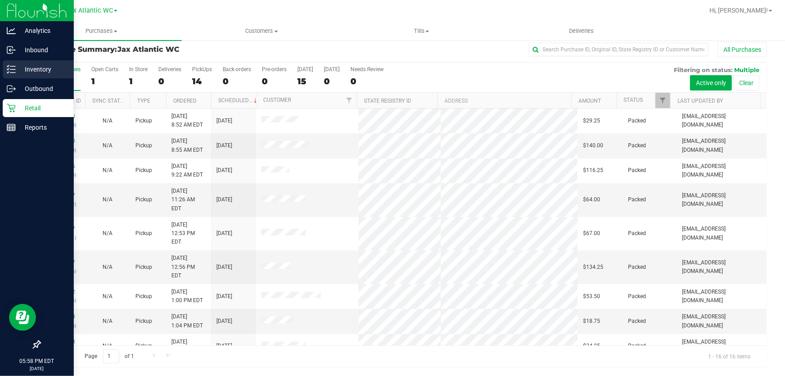
click at [5, 67] on div "Inventory" at bounding box center [38, 69] width 71 height 18
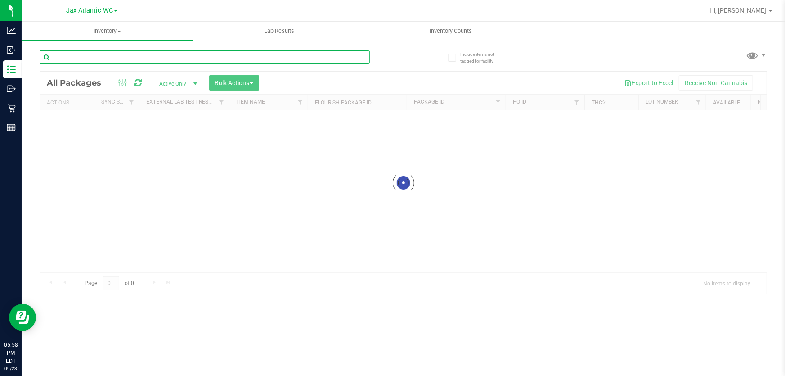
click at [112, 51] on input "text" at bounding box center [205, 56] width 330 height 13
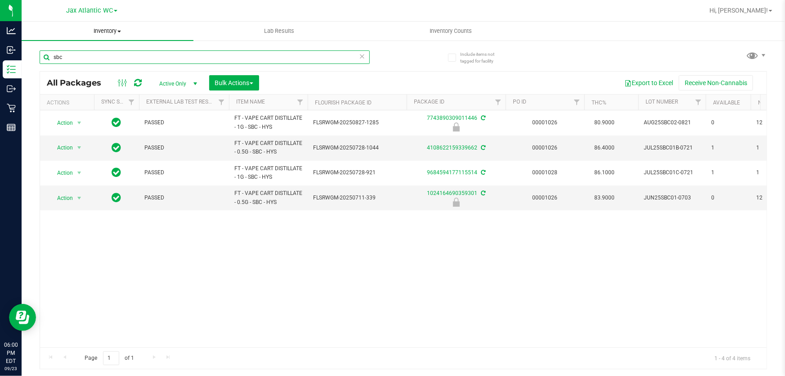
type input "sbc"
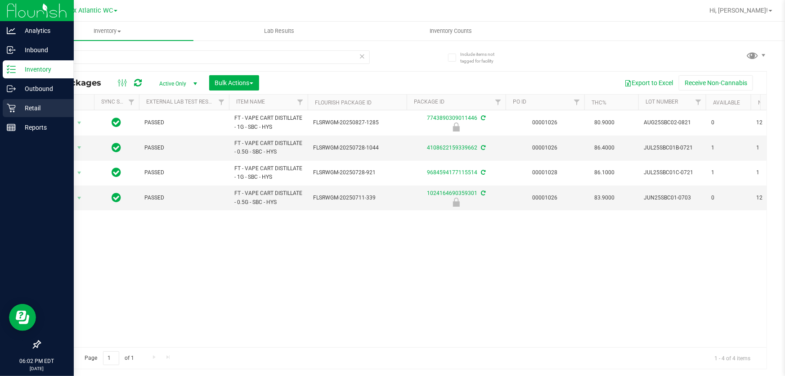
click at [24, 103] on p "Retail" at bounding box center [43, 108] width 54 height 11
